Goal: Information Seeking & Learning: Learn about a topic

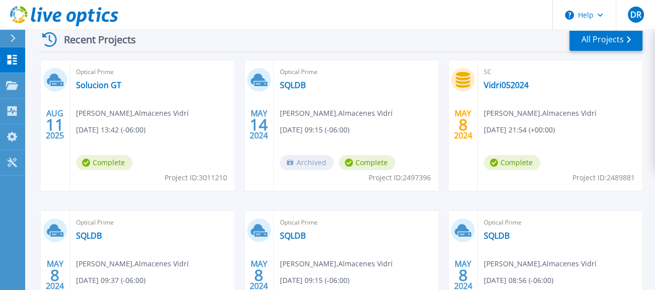
scroll to position [160, 0]
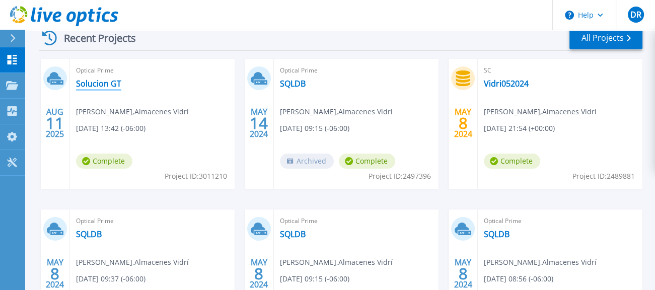
click at [87, 82] on link "Solucion GT" at bounding box center [98, 83] width 45 height 10
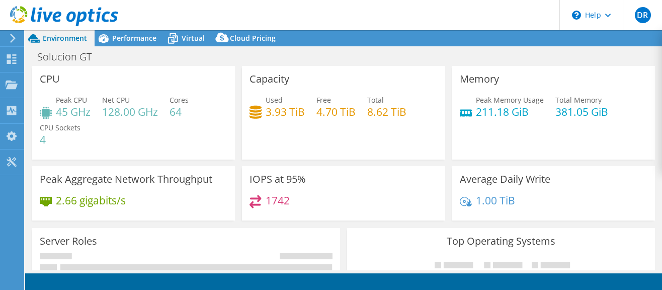
select select "USD"
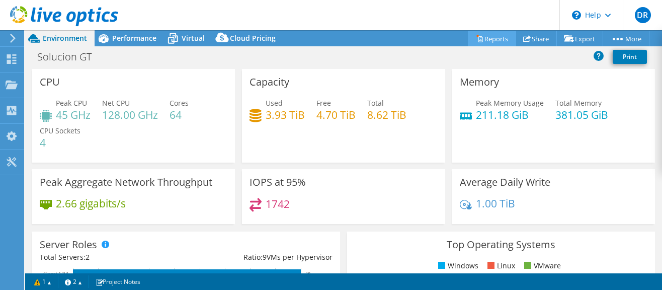
click at [477, 35] on link "Reports" at bounding box center [492, 39] width 48 height 16
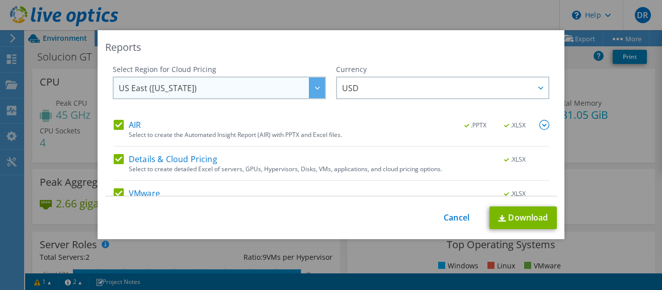
click at [309, 85] on div at bounding box center [317, 87] width 16 height 21
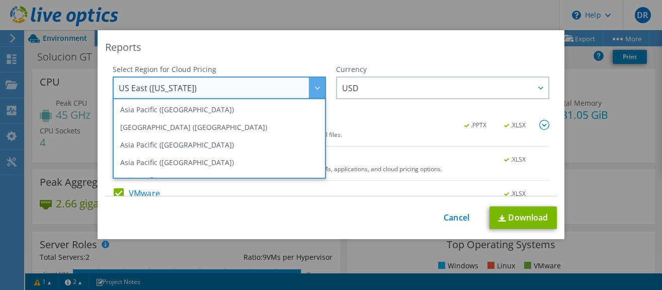
click at [309, 85] on div at bounding box center [317, 87] width 16 height 21
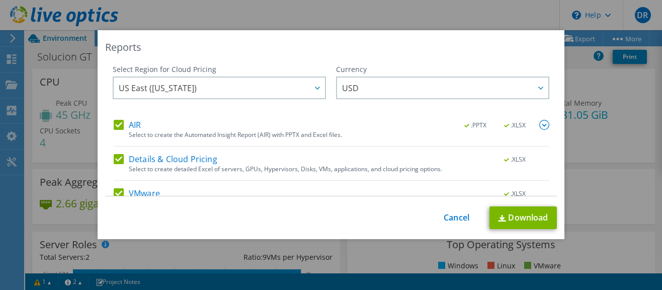
scroll to position [52, 0]
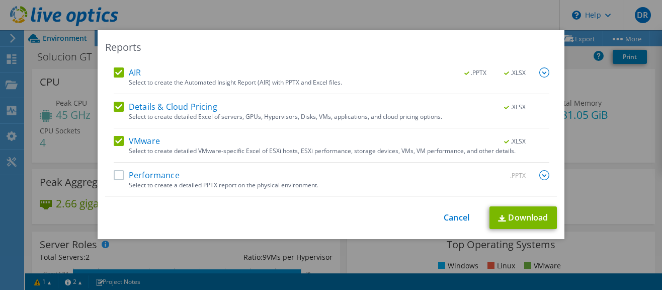
click at [114, 173] on label "Performance" at bounding box center [147, 175] width 66 height 10
click at [0, 0] on input "Performance" at bounding box center [0, 0] width 0 height 0
click at [499, 220] on img at bounding box center [502, 218] width 8 height 7
click at [451, 220] on link "Cancel" at bounding box center [457, 218] width 26 height 10
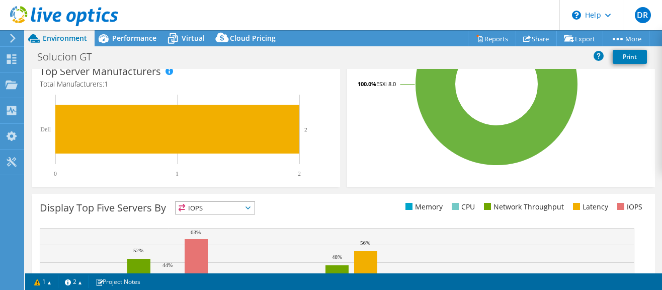
scroll to position [409, 0]
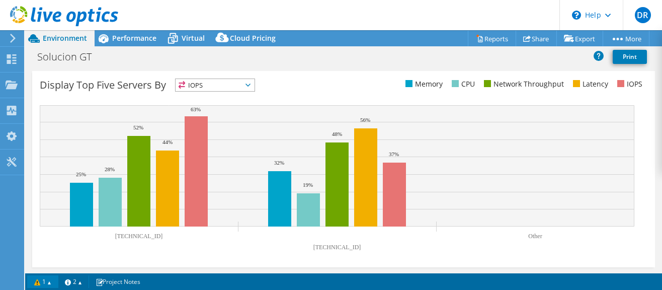
click at [50, 287] on link "1" at bounding box center [42, 281] width 31 height 13
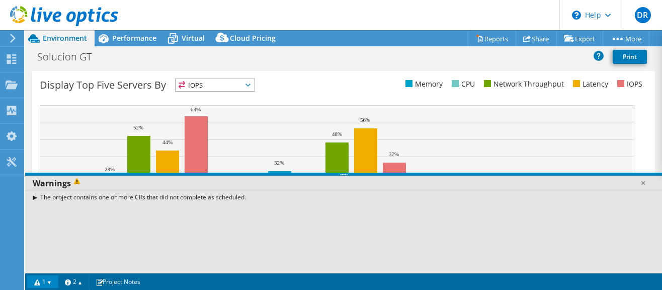
click at [50, 287] on link "1" at bounding box center [42, 281] width 31 height 13
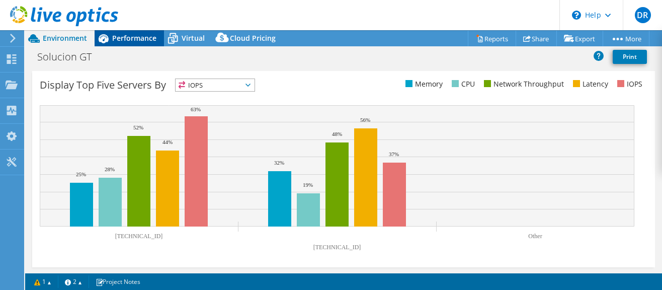
click at [134, 42] on span "Performance" at bounding box center [134, 38] width 44 height 10
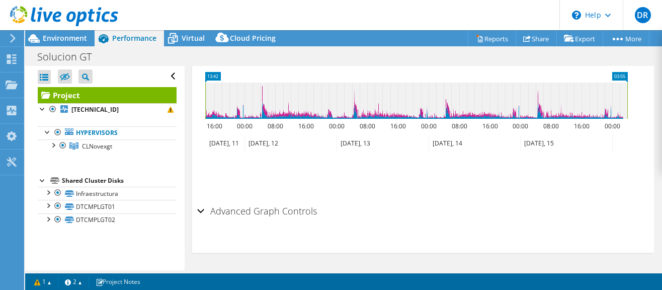
scroll to position [0, 0]
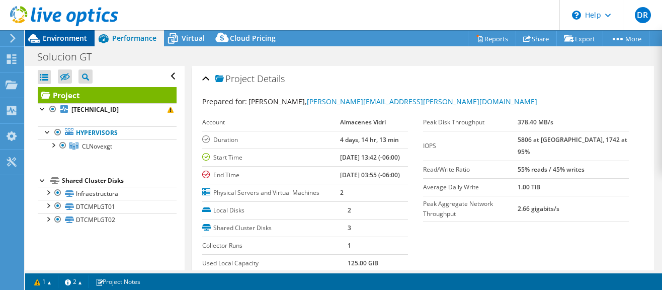
click at [64, 38] on span "Environment" at bounding box center [65, 38] width 44 height 10
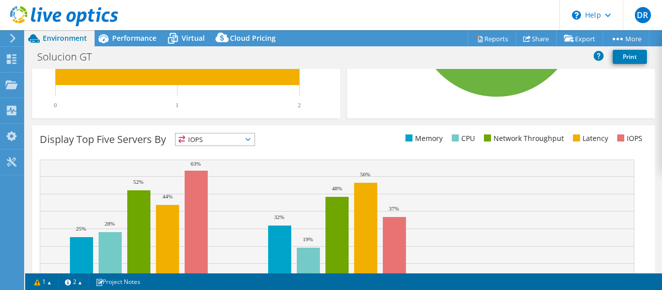
scroll to position [355, 0]
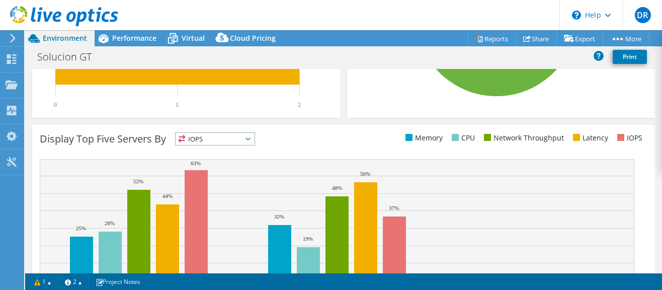
click at [250, 138] on icon at bounding box center [248, 138] width 5 height 3
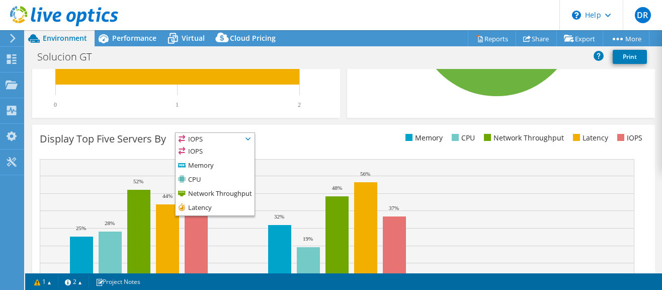
click at [250, 138] on icon at bounding box center [248, 138] width 5 height 3
click at [301, 150] on div "Display Top Five Servers By IOPS IOPS" at bounding box center [343, 223] width 623 height 196
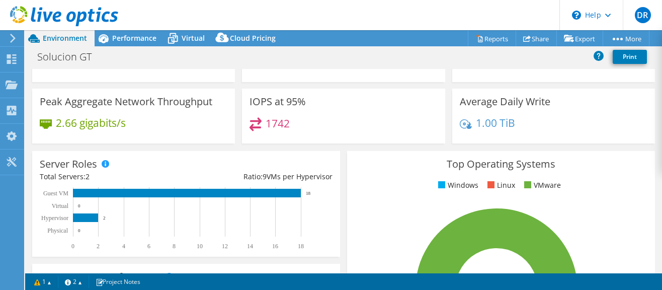
scroll to position [0, 0]
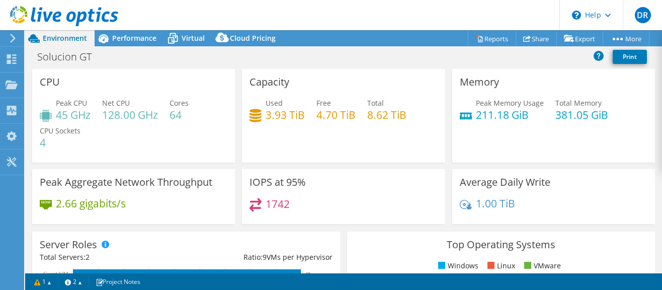
click at [275, 205] on h4 "1742" at bounding box center [278, 203] width 24 height 11
click at [141, 41] on span "Performance" at bounding box center [134, 38] width 44 height 10
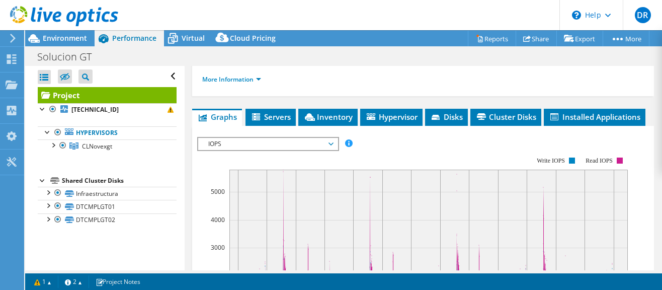
scroll to position [235, 0]
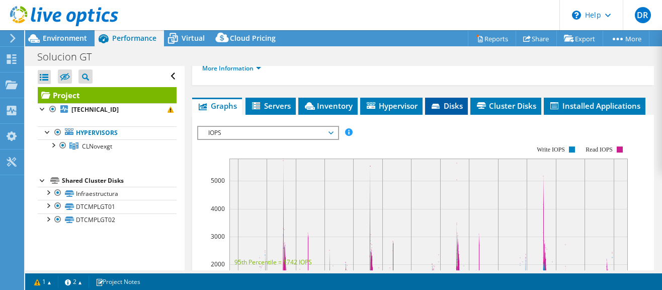
click at [454, 106] on span "Disks" at bounding box center [446, 106] width 33 height 10
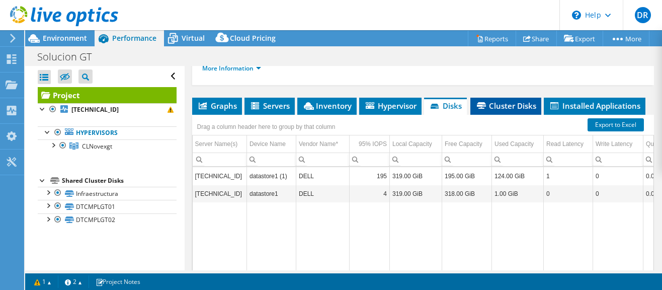
click at [508, 102] on span "Cluster Disks" at bounding box center [505, 106] width 61 height 10
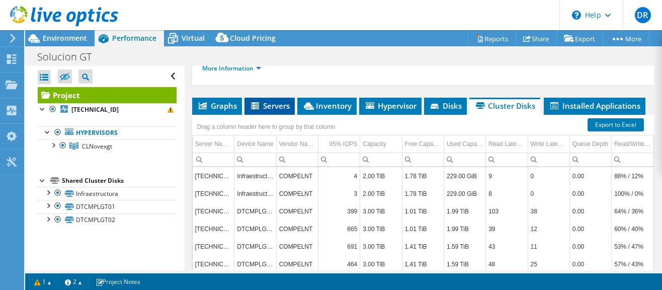
click at [280, 106] on span "Servers" at bounding box center [270, 106] width 40 height 10
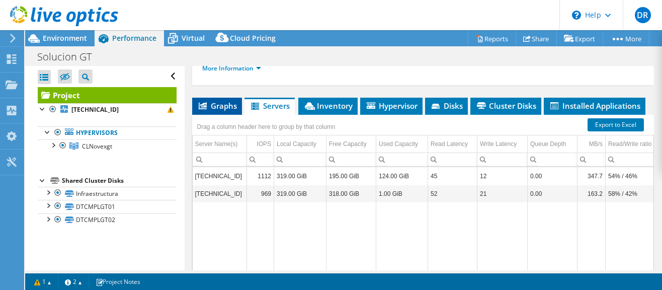
click at [207, 106] on span "Graphs" at bounding box center [217, 106] width 40 height 10
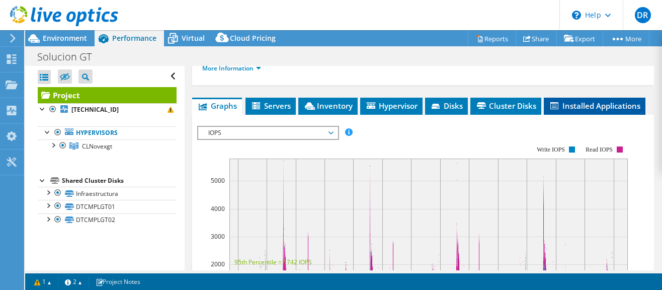
click at [549, 111] on span "Installed Applications" at bounding box center [595, 106] width 92 height 10
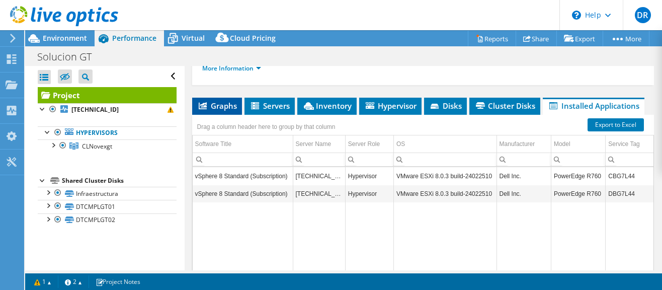
click at [222, 109] on li "Graphs" at bounding box center [217, 106] width 50 height 17
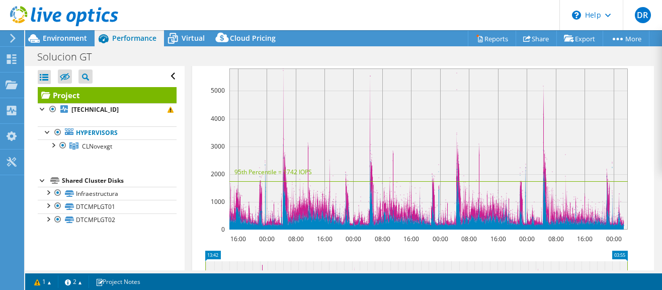
scroll to position [518, 0]
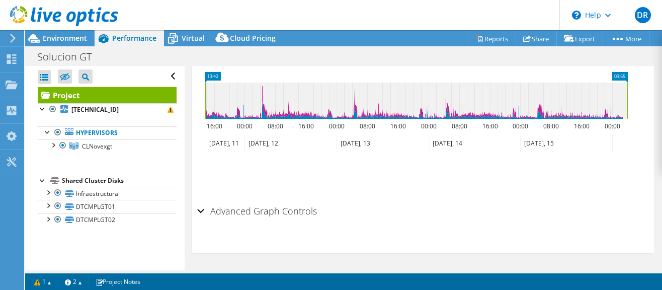
click at [199, 209] on div "Advanced Graph Controls" at bounding box center [423, 212] width 452 height 22
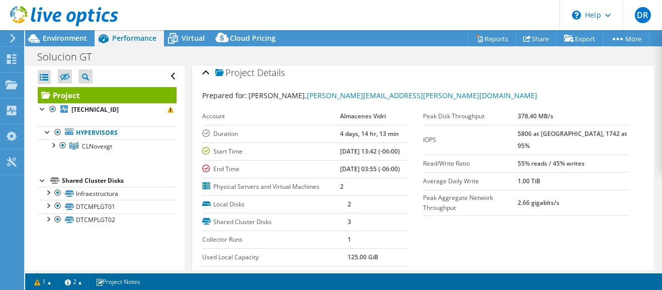
scroll to position [0, 0]
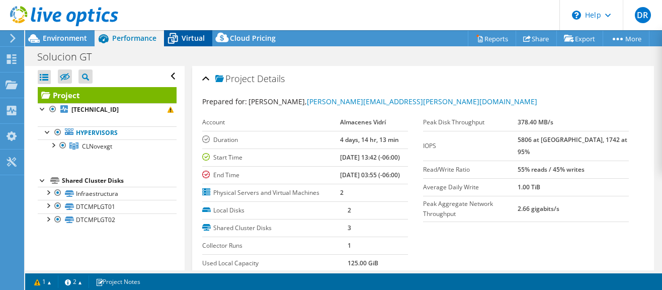
click at [182, 44] on div "Virtual" at bounding box center [188, 38] width 48 height 16
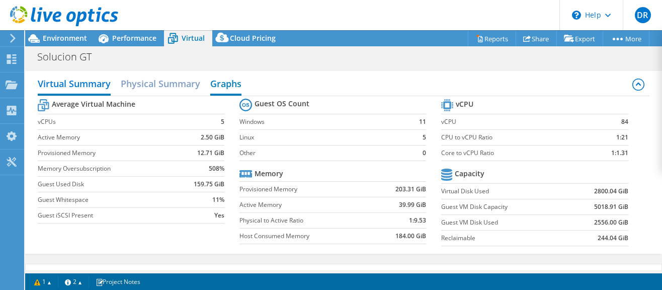
click at [231, 84] on h2 "Graphs" at bounding box center [225, 84] width 31 height 22
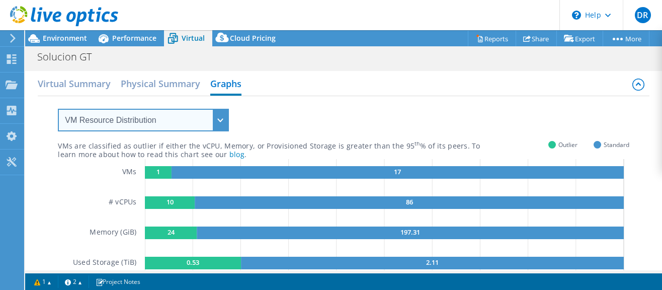
click at [222, 121] on select "VM Resource Distribution Provisioning Contrast Over Provisioning" at bounding box center [143, 120] width 171 height 23
click at [221, 124] on select "VM Resource Distribution Provisioning Contrast Over Provisioning" at bounding box center [143, 120] width 171 height 23
select select "Over Provisioning"
click at [58, 109] on select "VM Resource Distribution Provisioning Contrast Over Provisioning" at bounding box center [143, 120] width 171 height 23
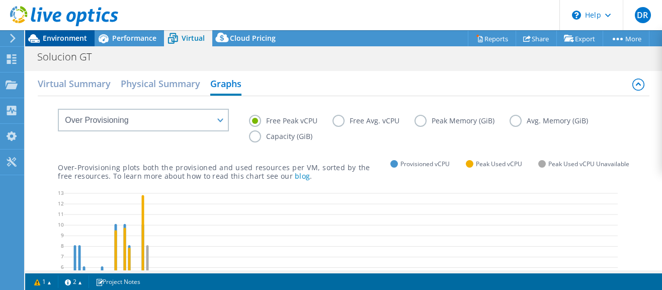
click at [74, 37] on span "Environment" at bounding box center [65, 38] width 44 height 10
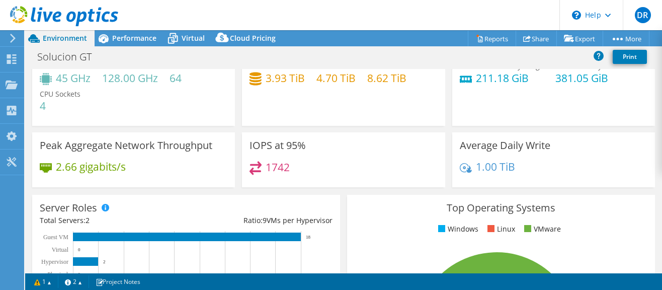
scroll to position [38, 0]
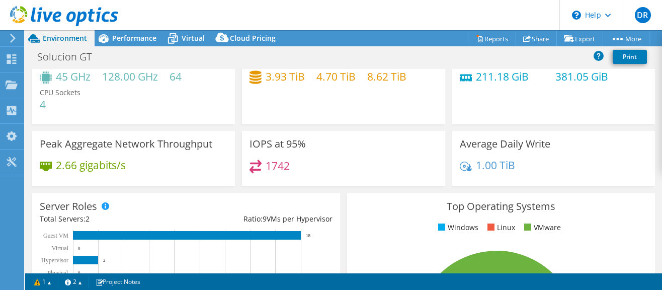
click at [266, 169] on h4 "1742" at bounding box center [278, 165] width 24 height 11
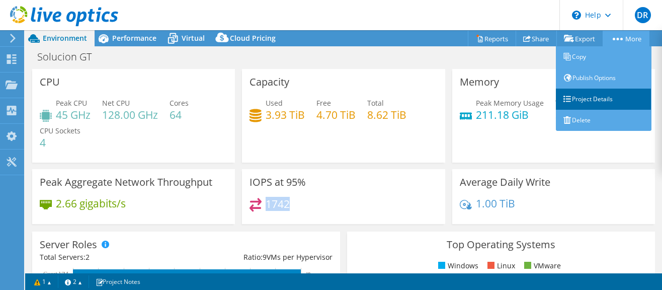
click at [592, 104] on link "Project Details" at bounding box center [604, 99] width 96 height 21
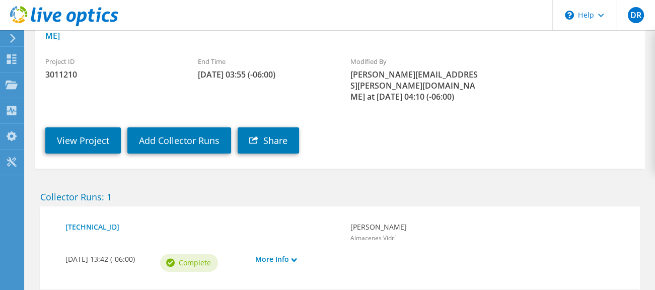
scroll to position [187, 0]
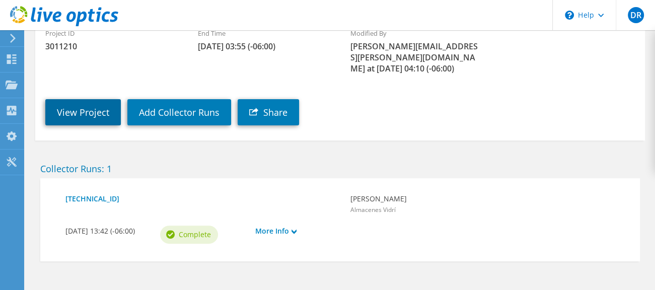
click at [91, 99] on link "View Project" at bounding box center [82, 112] width 75 height 26
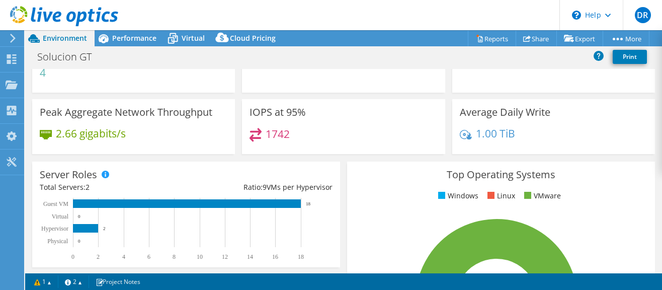
select select "USD"
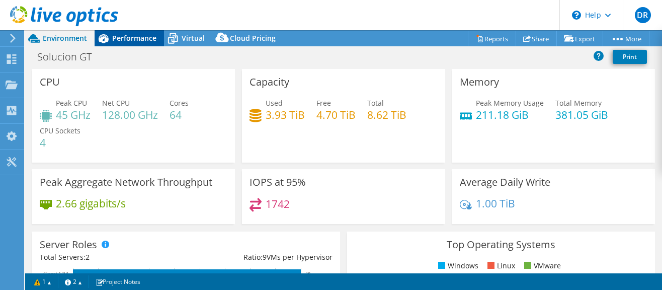
click at [116, 43] on div "Performance" at bounding box center [129, 38] width 69 height 16
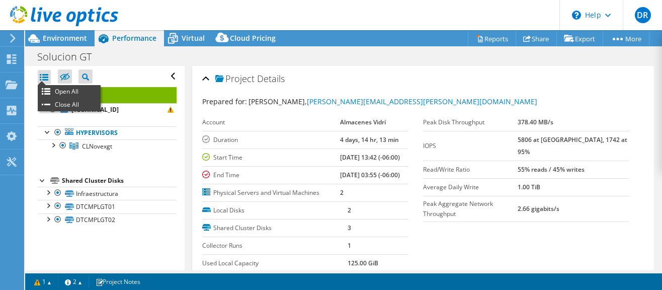
click at [47, 80] on div at bounding box center [44, 77] width 13 height 14
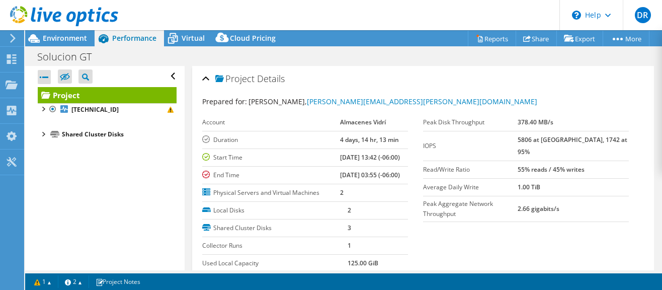
click at [47, 80] on div at bounding box center [44, 77] width 13 height 14
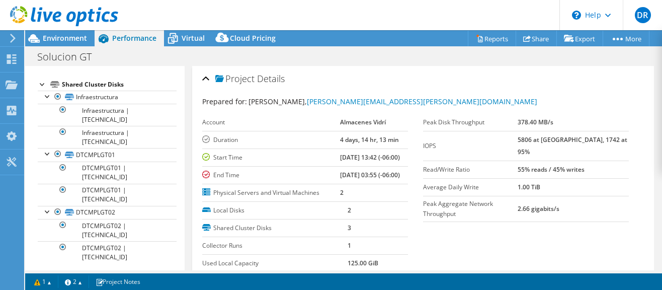
scroll to position [415, 0]
click at [84, 78] on div "Shared Cluster Disks" at bounding box center [119, 82] width 115 height 12
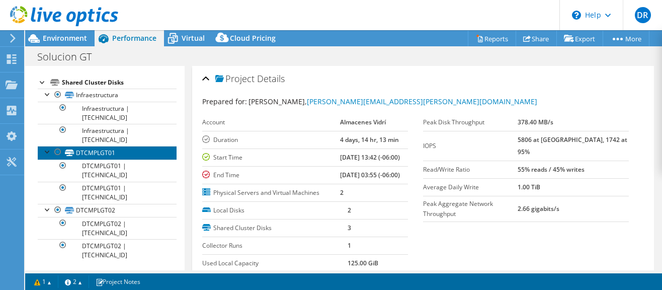
click at [106, 146] on link "DTCMPLGT01" at bounding box center [107, 152] width 139 height 13
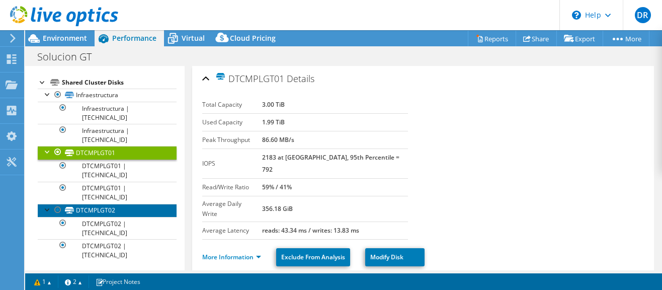
click at [89, 210] on link "DTCMPLGT02" at bounding box center [107, 210] width 139 height 13
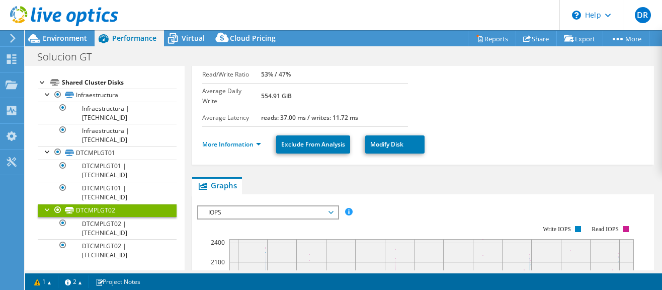
scroll to position [113, 0]
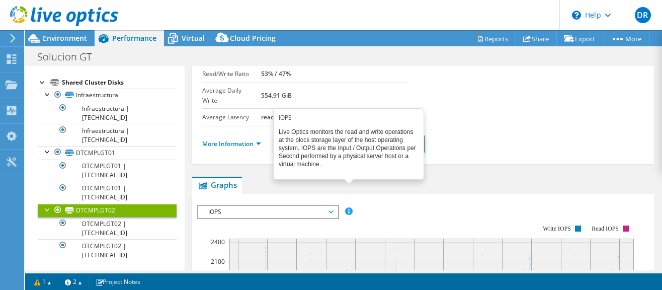
click at [350, 207] on span at bounding box center [348, 210] width 7 height 7
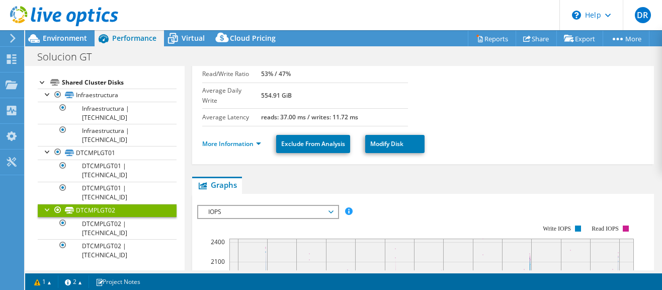
click at [333, 206] on span "IOPS" at bounding box center [267, 212] width 139 height 12
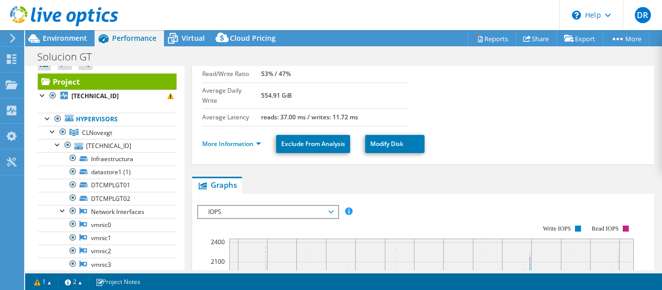
scroll to position [0, 0]
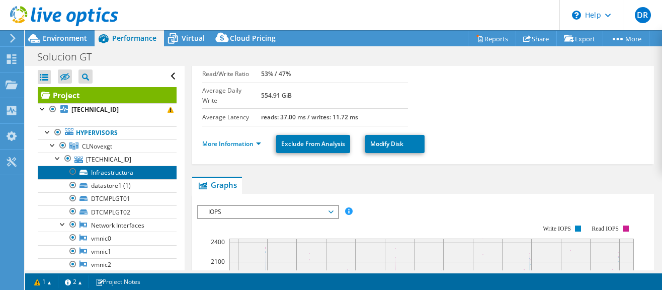
click at [108, 166] on link "Infraestructura" at bounding box center [107, 172] width 139 height 13
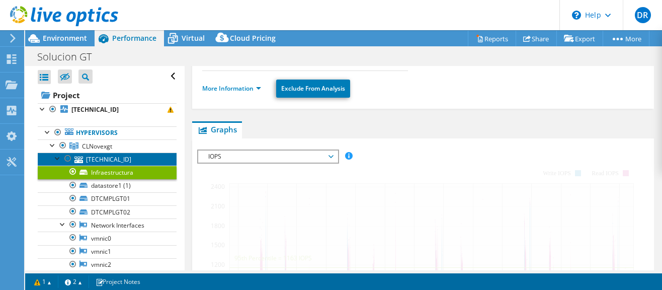
click at [103, 163] on link "[TECHNICAL_ID]" at bounding box center [107, 158] width 139 height 13
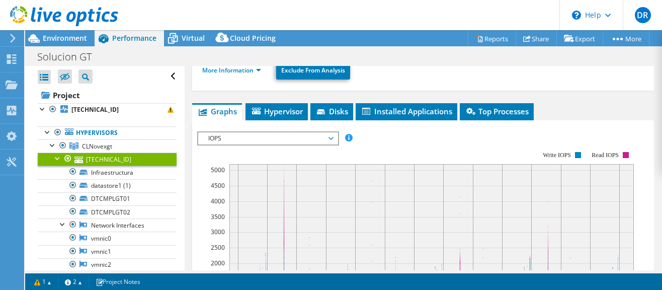
scroll to position [144, 0]
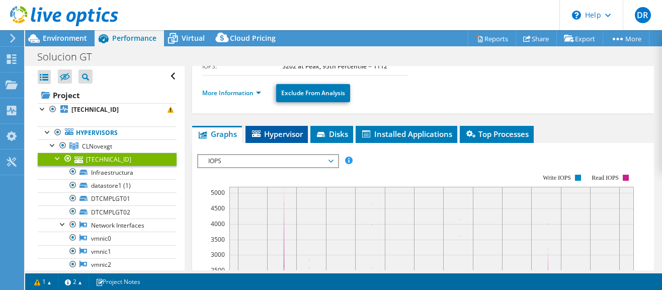
click at [290, 129] on span "Hypervisor" at bounding box center [277, 134] width 52 height 10
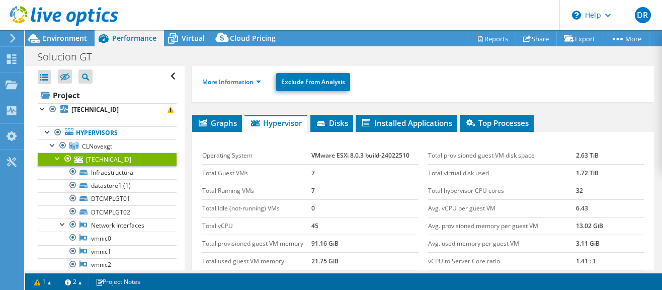
scroll to position [158, 0]
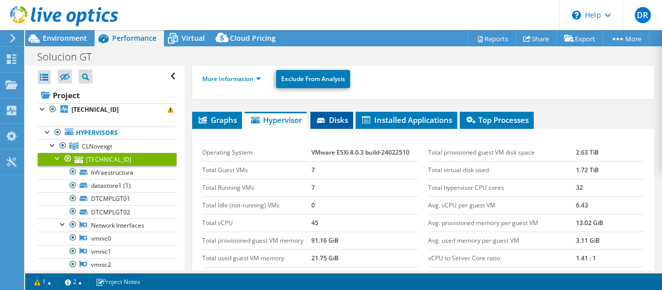
click at [342, 125] on li "Disks" at bounding box center [331, 120] width 43 height 17
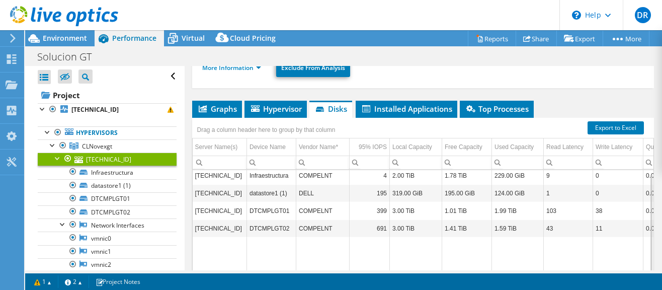
scroll to position [172, 0]
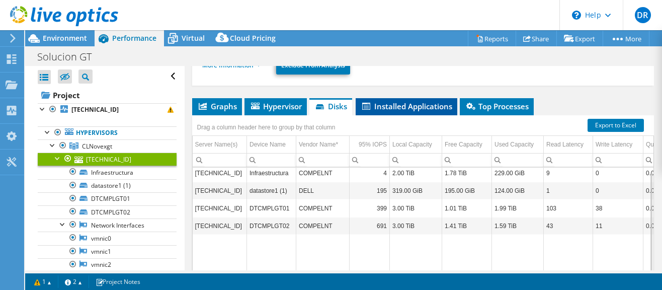
click at [405, 110] on li "Installed Applications" at bounding box center [407, 106] width 102 height 17
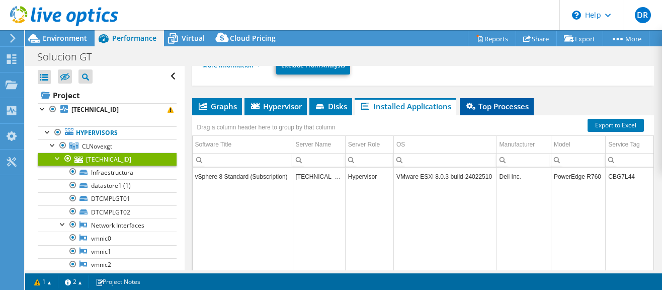
click at [490, 110] on li "Top Processes" at bounding box center [497, 106] width 74 height 17
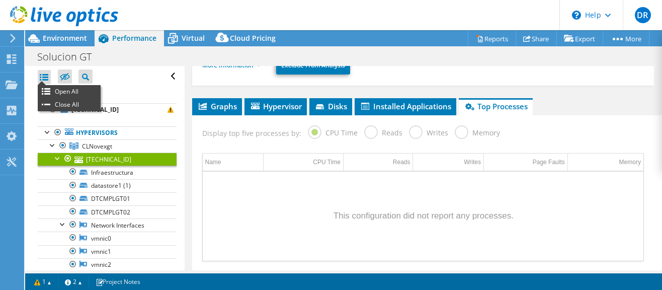
click at [47, 79] on div at bounding box center [44, 77] width 13 height 14
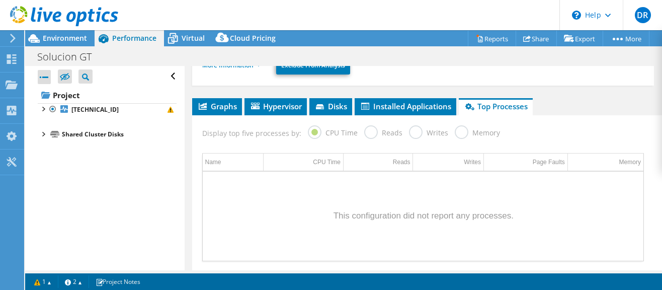
click at [47, 79] on div at bounding box center [44, 77] width 13 height 14
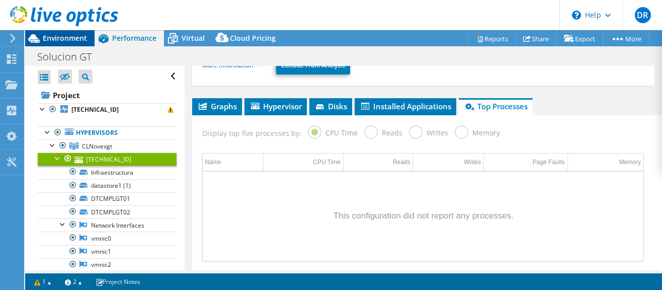
click at [62, 45] on div "Environment" at bounding box center [59, 38] width 69 height 16
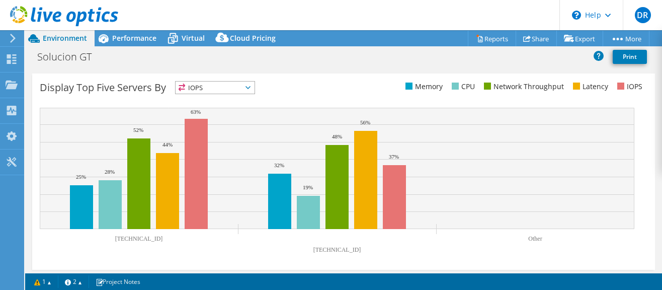
scroll to position [409, 0]
